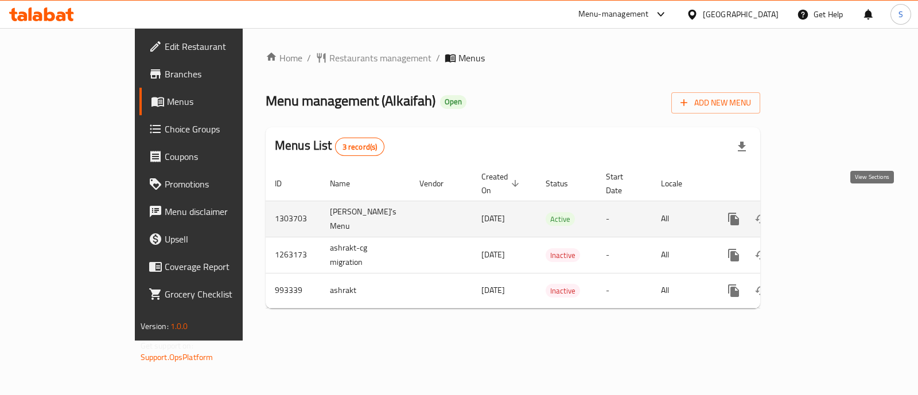
click at [824, 212] on icon "enhanced table" at bounding box center [817, 219] width 14 height 14
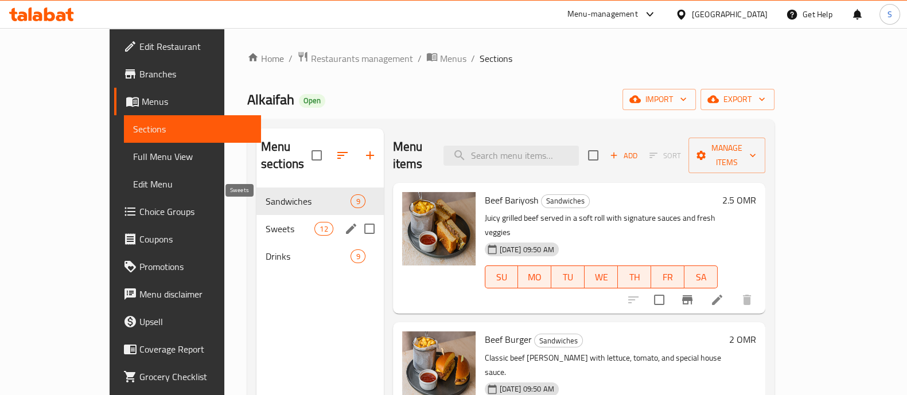
click at [266, 222] on span "Sweets" at bounding box center [290, 229] width 49 height 14
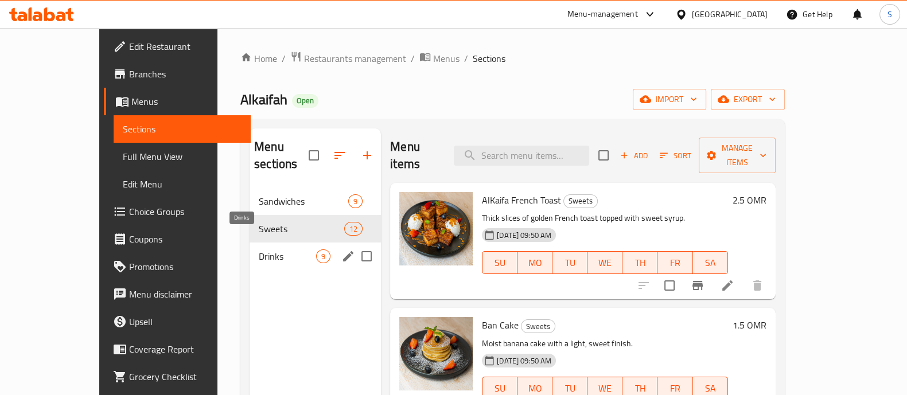
click at [259, 250] on span "Drinks" at bounding box center [287, 257] width 57 height 14
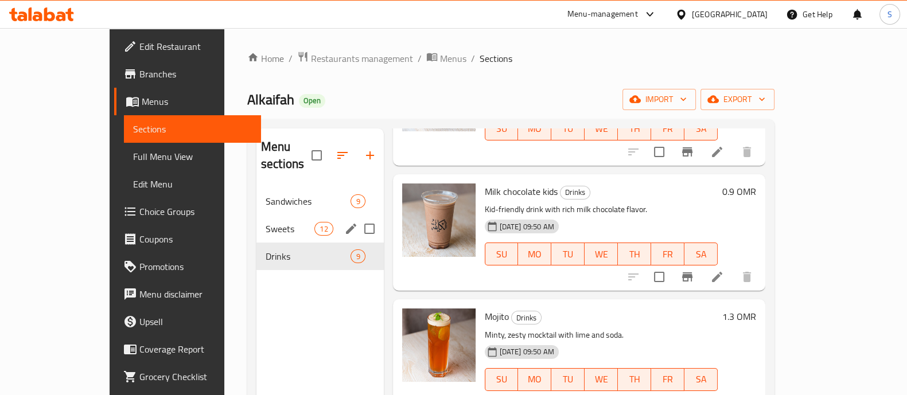
click at [266, 222] on span "Sweets" at bounding box center [290, 229] width 49 height 14
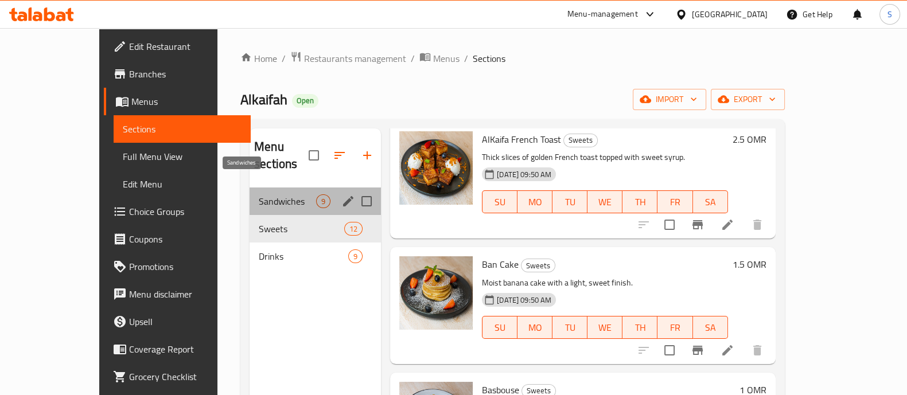
click at [259, 195] on span "Sandwiches" at bounding box center [287, 202] width 57 height 14
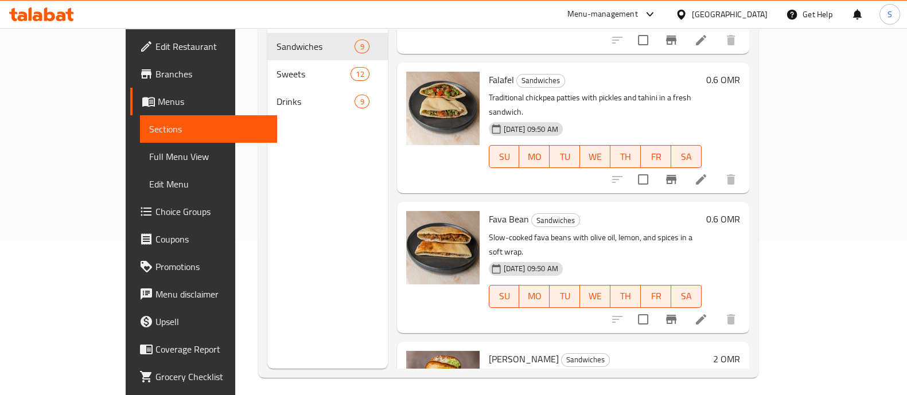
scroll to position [161, 0]
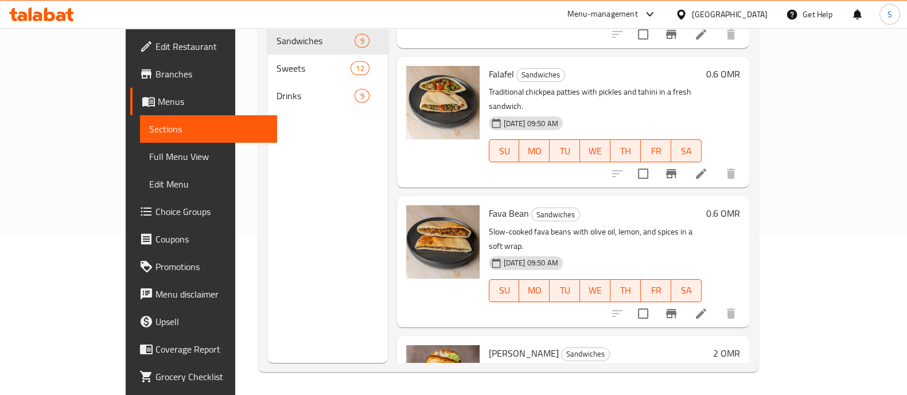
click at [267, 147] on div "Menu sections Sandwiches 9 Sweets 12 Drinks 9" at bounding box center [327, 165] width 121 height 395
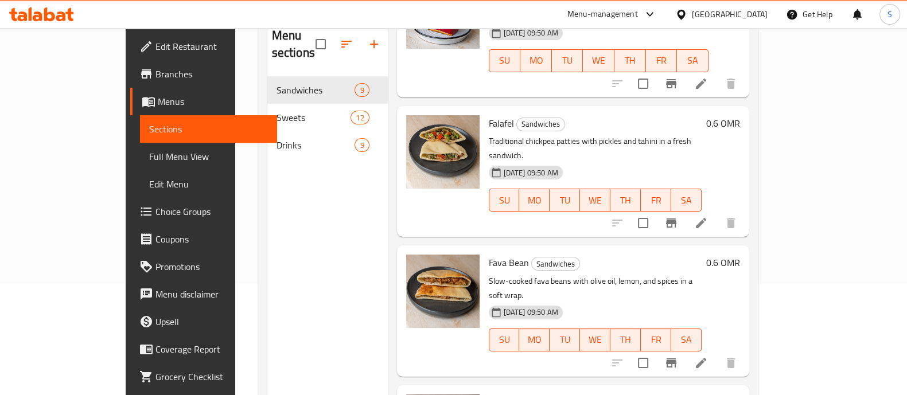
scroll to position [89, 0]
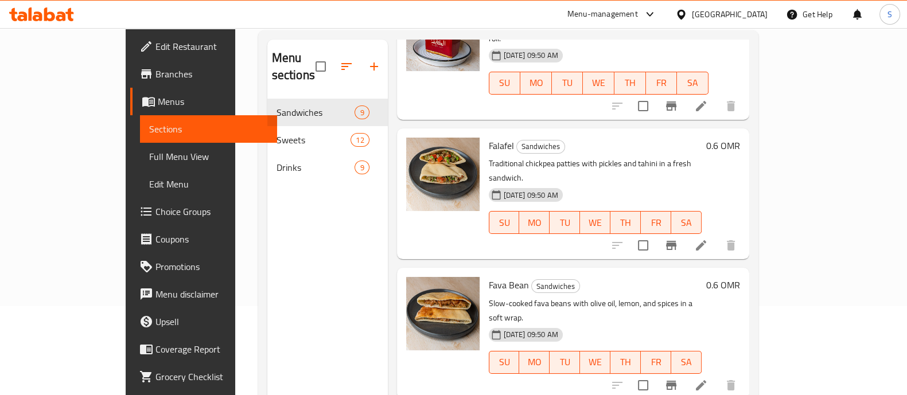
click at [267, 246] on div "Menu sections Sandwiches 9 Sweets 12 Drinks 9" at bounding box center [327, 237] width 121 height 395
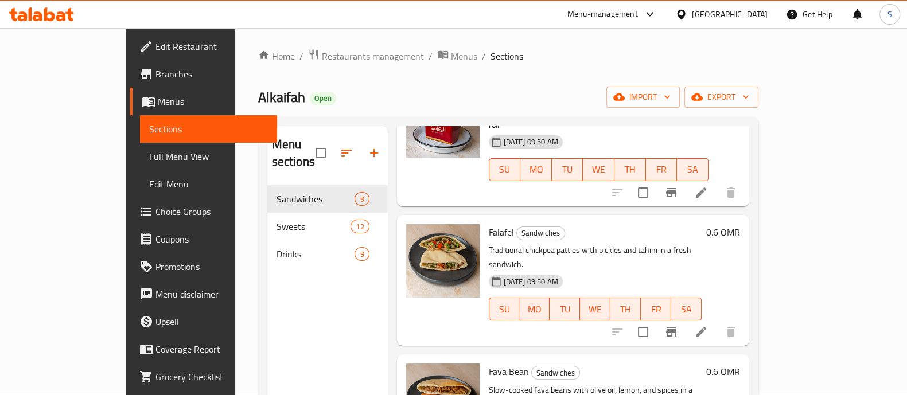
scroll to position [0, 0]
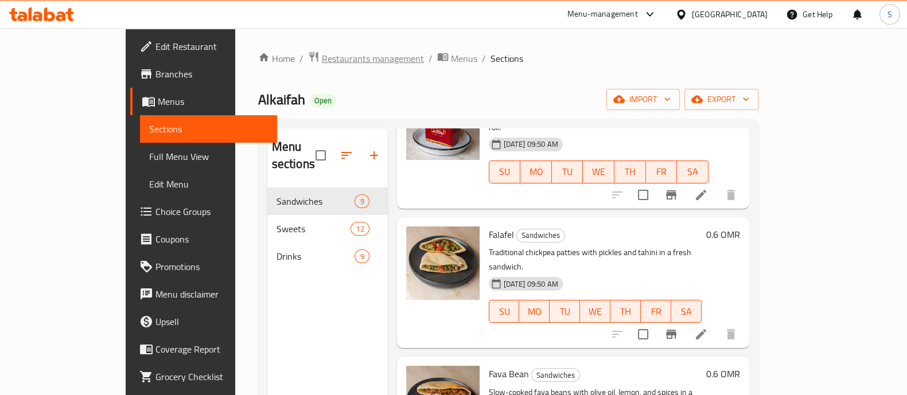
click at [322, 65] on span "Restaurants management" at bounding box center [373, 59] width 102 height 14
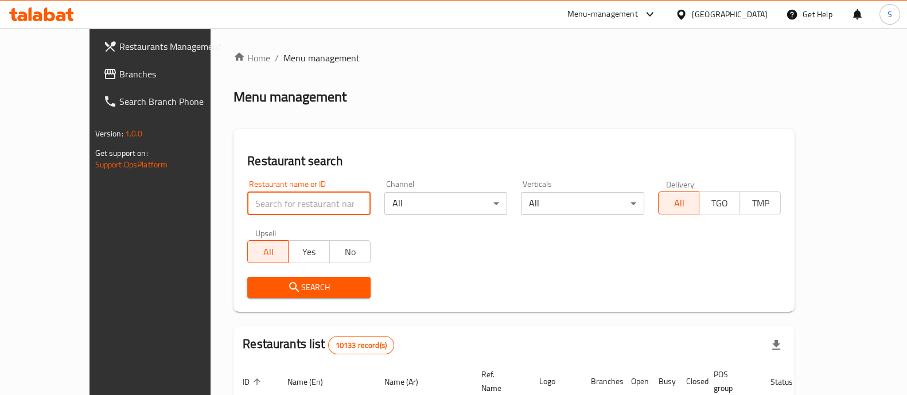
click at [255, 212] on input "search" at bounding box center [308, 203] width 123 height 23
type input "steaburg"
click at [275, 290] on span "Search" at bounding box center [309, 288] width 105 height 14
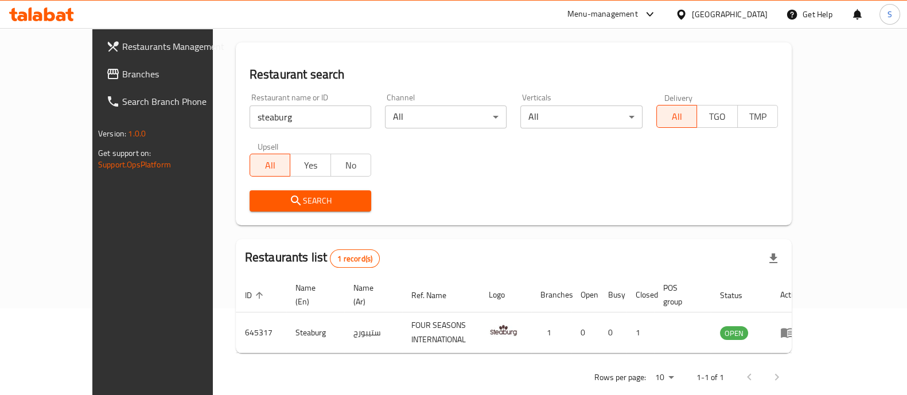
scroll to position [94, 0]
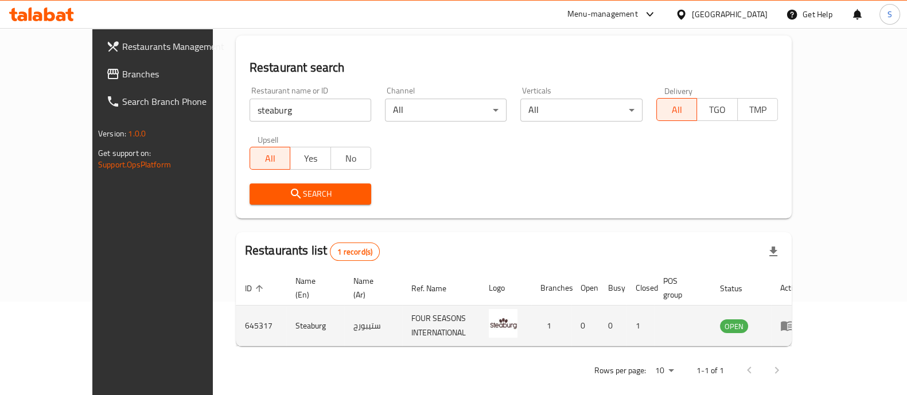
click at [794, 319] on icon "enhanced table" at bounding box center [788, 326] width 14 height 14
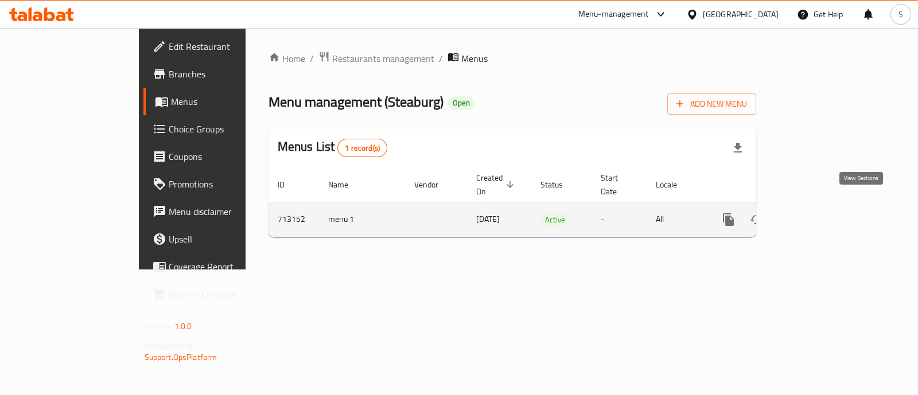
click at [818, 213] on icon "enhanced table" at bounding box center [812, 220] width 14 height 14
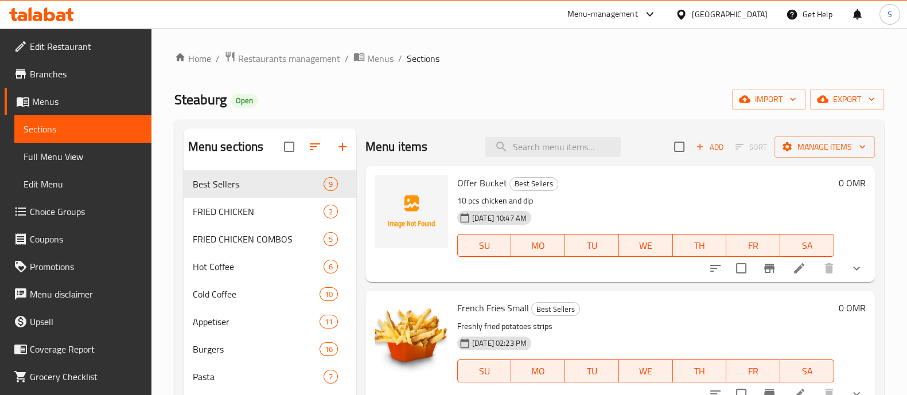
click at [83, 30] on ul "Edit Restaurant Branches Menus Sections Full Menu View Edit Menu Choice Groups …" at bounding box center [71, 211] width 160 height 367
click at [83, 36] on link "Edit Restaurant" at bounding box center [78, 47] width 147 height 28
